Goal: Communication & Community: Connect with others

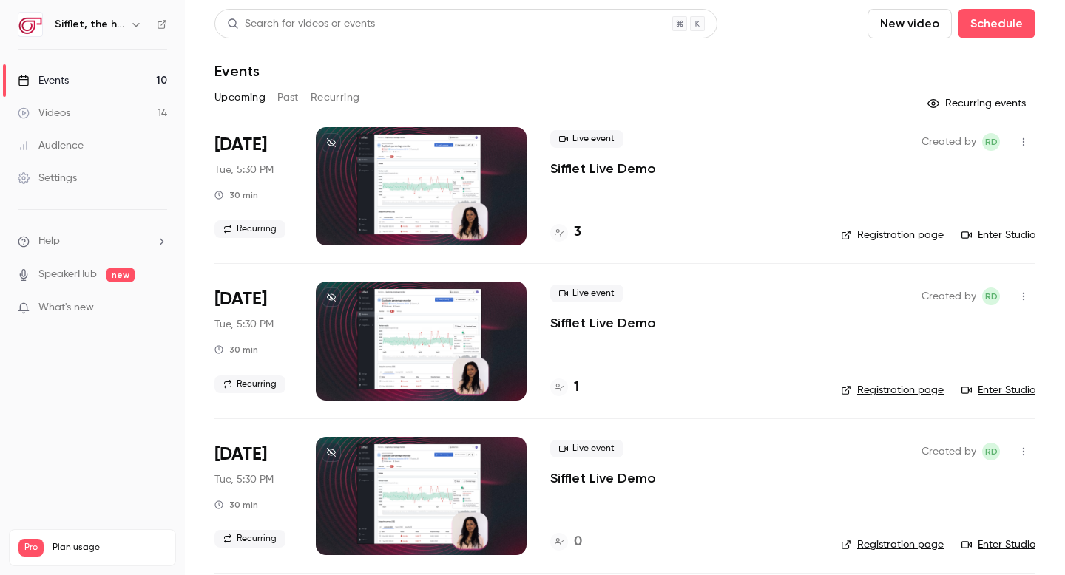
click at [566, 166] on p "Sifflet Live Demo" at bounding box center [603, 169] width 106 height 18
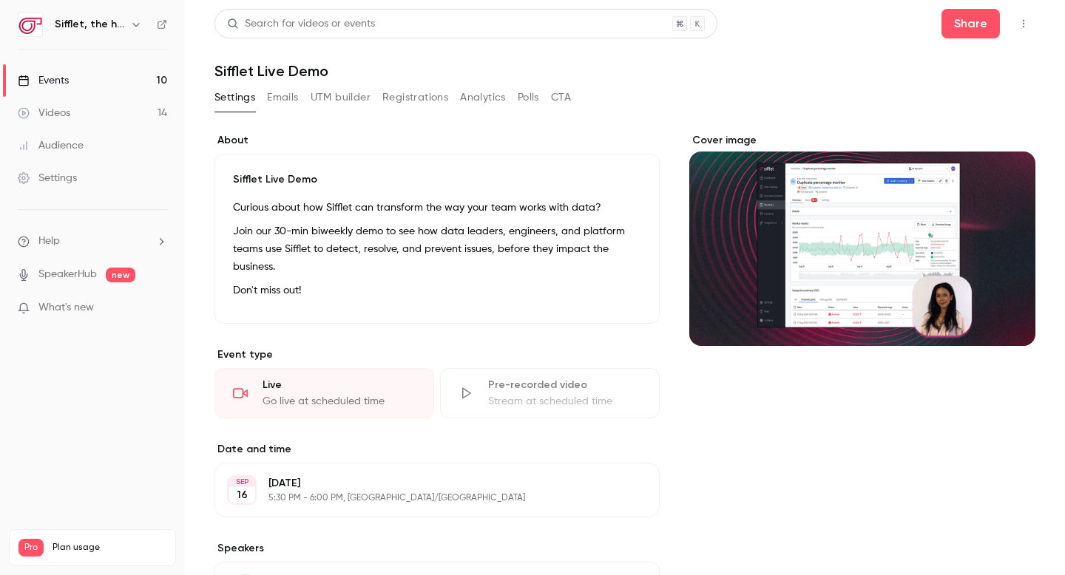
click at [1024, 20] on icon "button" at bounding box center [1024, 23] width 12 height 10
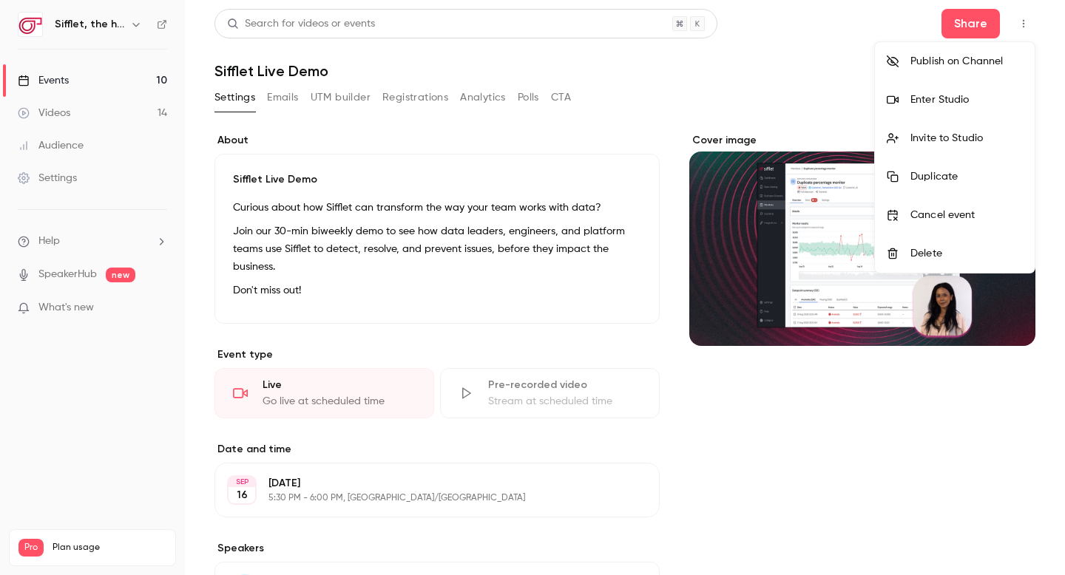
click at [967, 132] on div "Invite to Studio" at bounding box center [966, 138] width 112 height 15
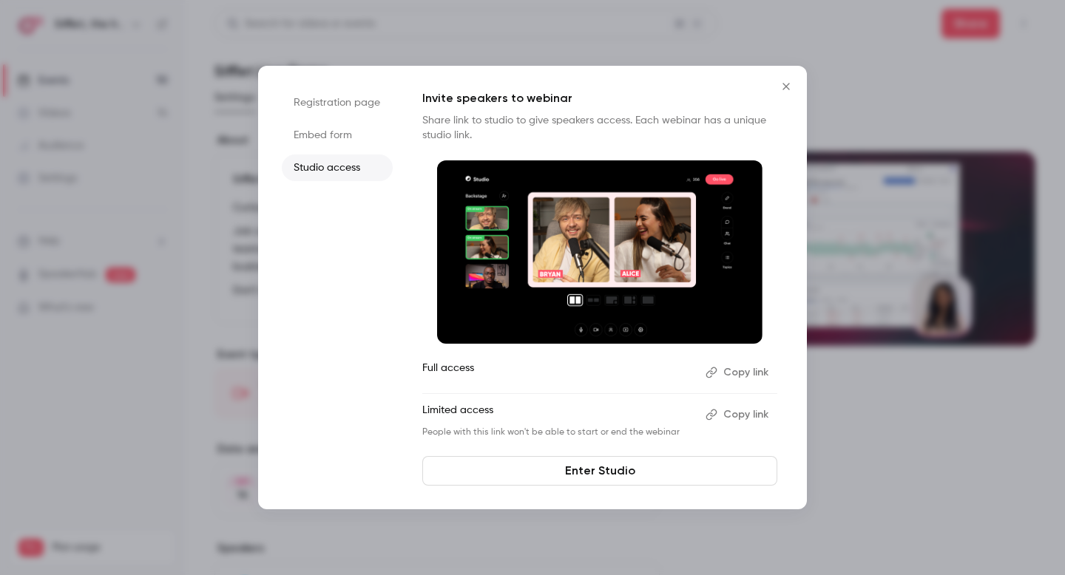
click at [741, 376] on button "Copy link" at bounding box center [739, 373] width 78 height 24
click at [788, 88] on icon "Close" at bounding box center [786, 87] width 18 height 12
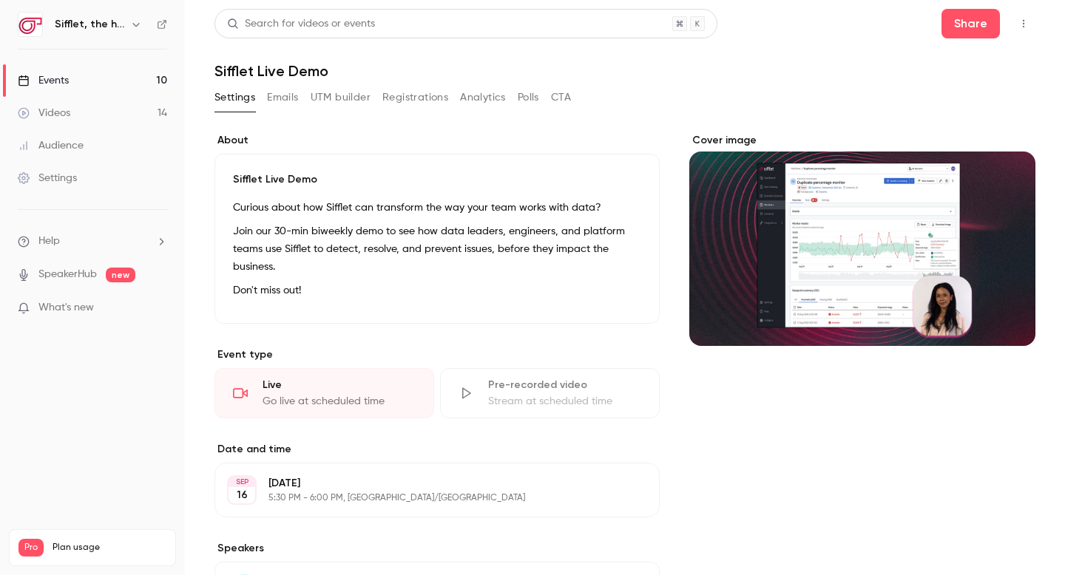
click at [120, 87] on link "Events 10" at bounding box center [92, 80] width 185 height 33
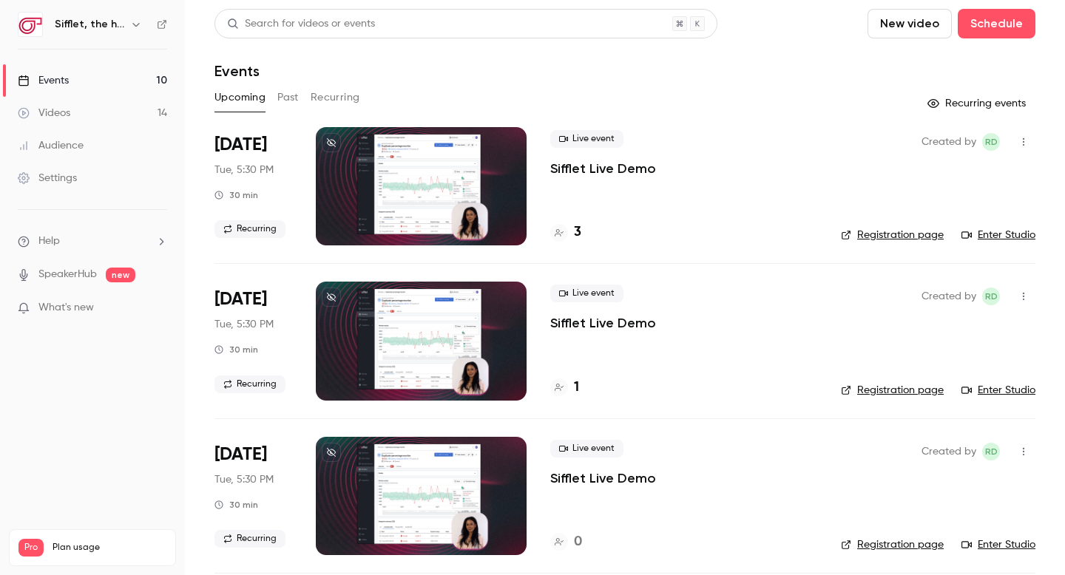
click at [243, 299] on span "[DATE]" at bounding box center [240, 300] width 53 height 24
click at [601, 326] on p "Sifflet Live Demo" at bounding box center [603, 323] width 106 height 18
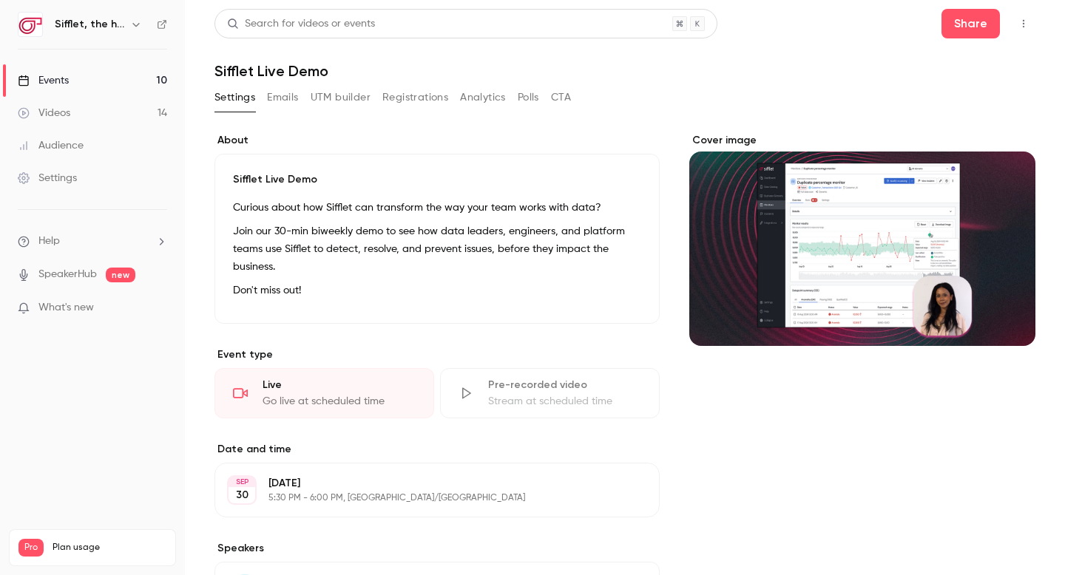
click at [1026, 21] on icon "button" at bounding box center [1024, 23] width 12 height 10
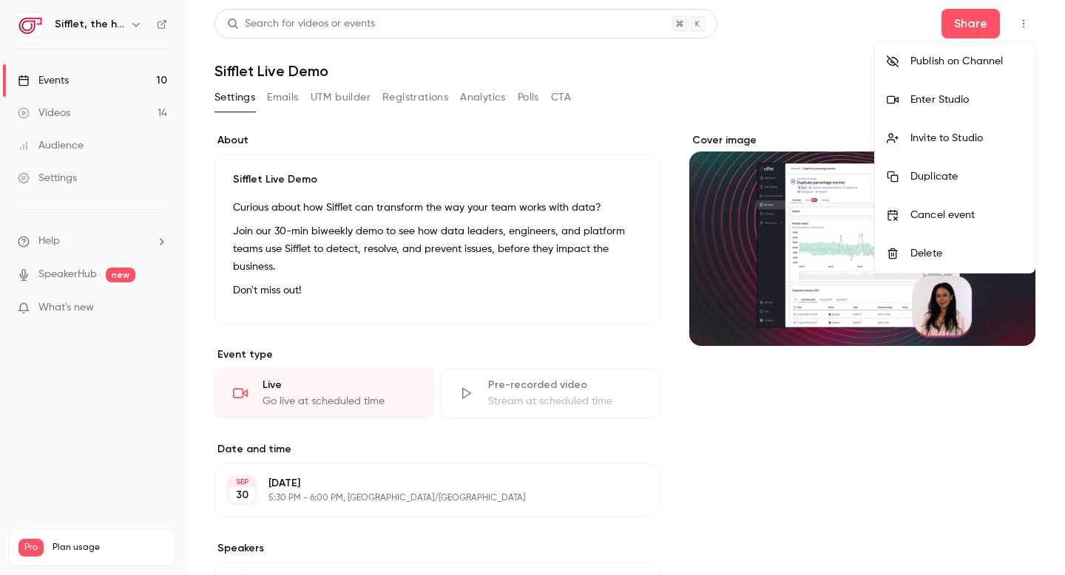
click at [960, 141] on div "Invite to Studio" at bounding box center [966, 138] width 112 height 15
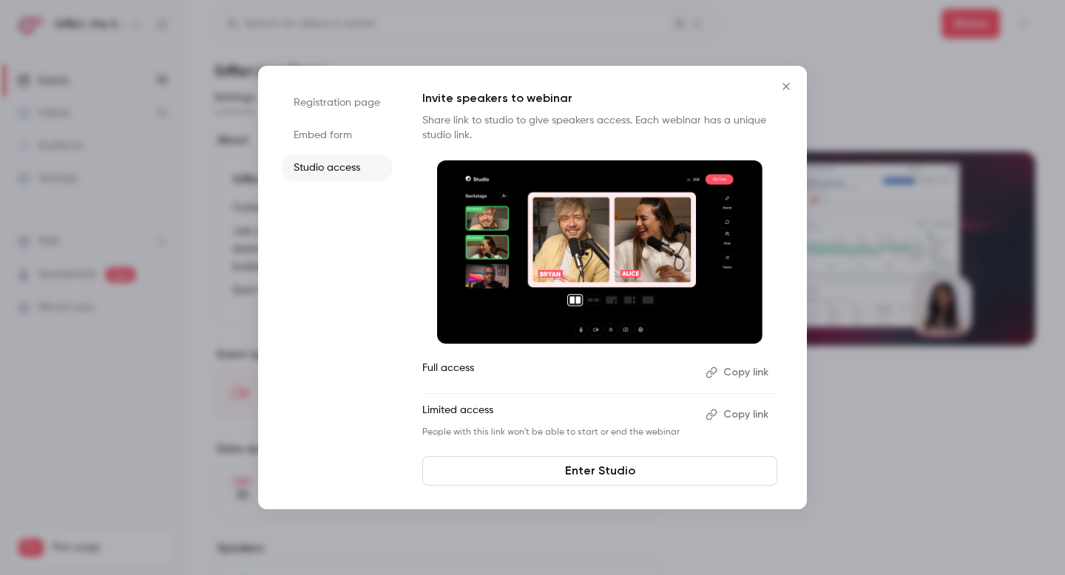
click at [751, 375] on button "Copy link" at bounding box center [739, 373] width 78 height 24
